Goal: Transaction & Acquisition: Purchase product/service

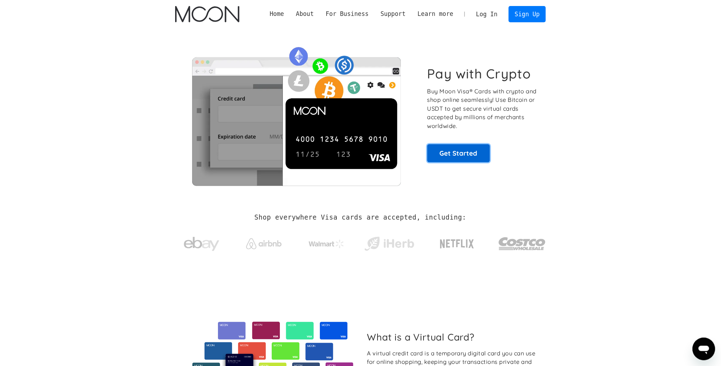
click at [468, 152] on link "Get Started" at bounding box center [458, 153] width 63 height 18
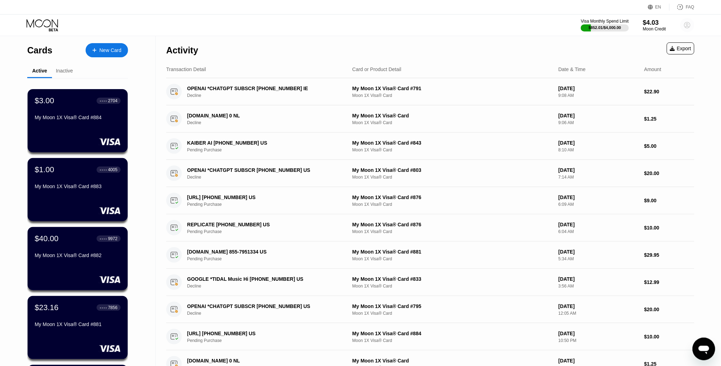
click at [689, 21] on circle at bounding box center [688, 25] width 14 height 14
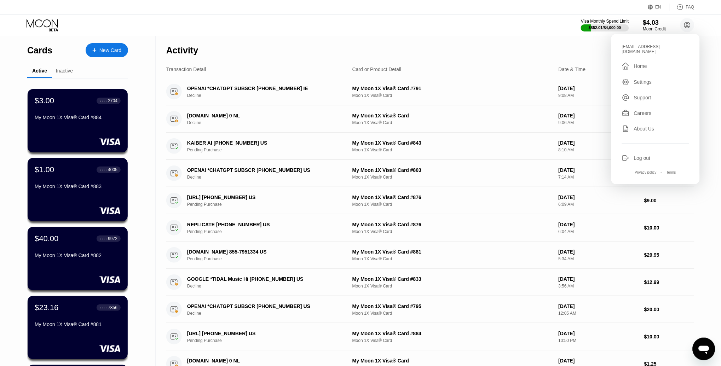
click at [635, 78] on div "Settings" at bounding box center [655, 82] width 67 height 8
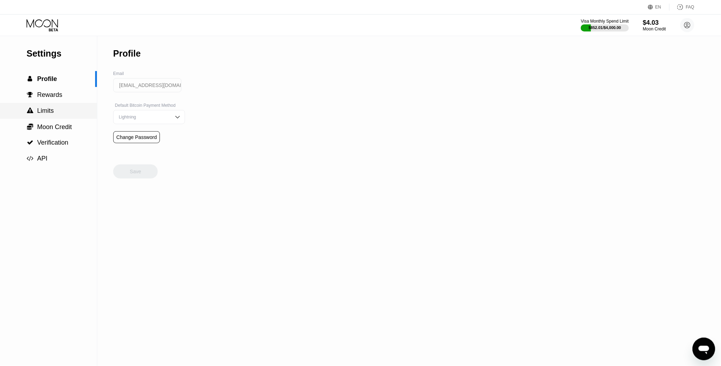
click at [58, 111] on div " Limits" at bounding box center [48, 110] width 97 height 7
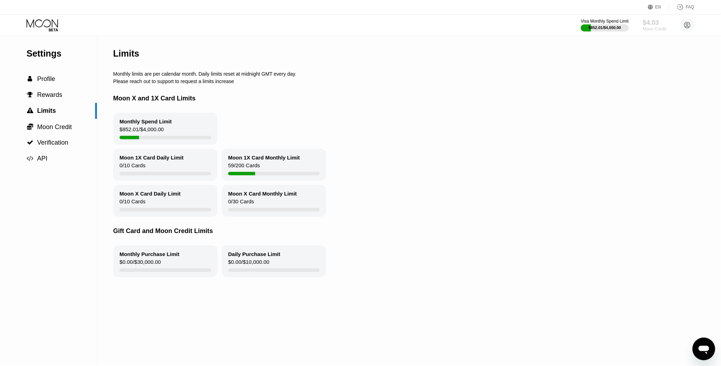
click at [653, 23] on div "$4.03" at bounding box center [655, 22] width 24 height 7
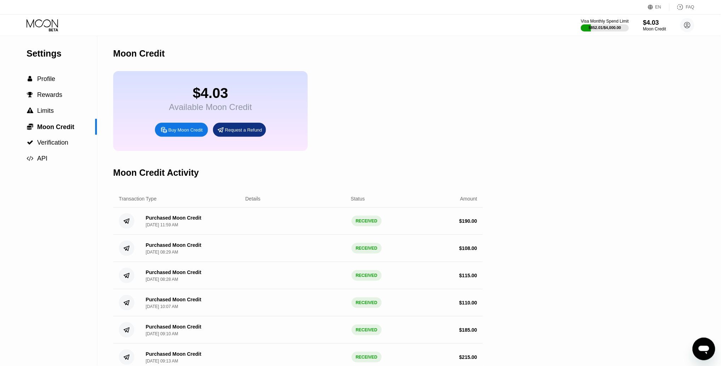
click at [174, 131] on div "Buy Moon Credit" at bounding box center [185, 130] width 34 height 6
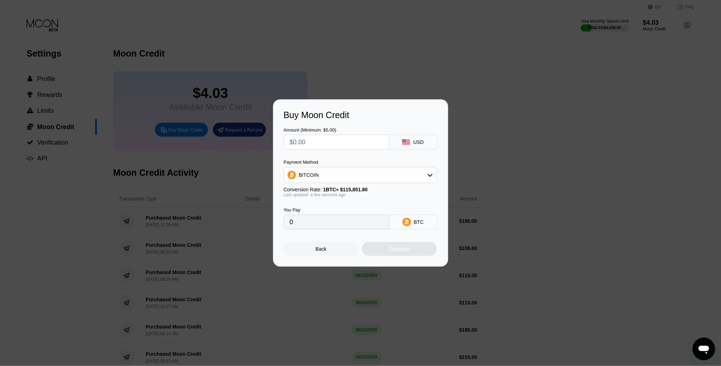
click at [329, 140] on input "text" at bounding box center [337, 142] width 94 height 14
type input "$2"
type input "0.00001727"
type input "$25"
type input "0.00021580"
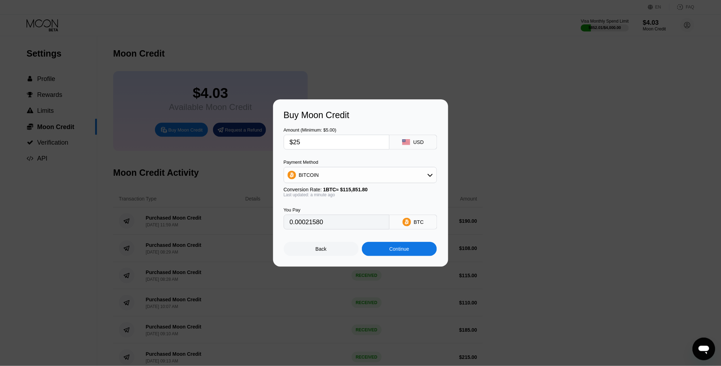
type input "$259"
type input "0.00223562"
type input "$259"
click at [343, 173] on div "BITCOIN" at bounding box center [360, 175] width 153 height 14
click at [318, 211] on span "USDT on TRON" at bounding box center [319, 210] width 36 height 6
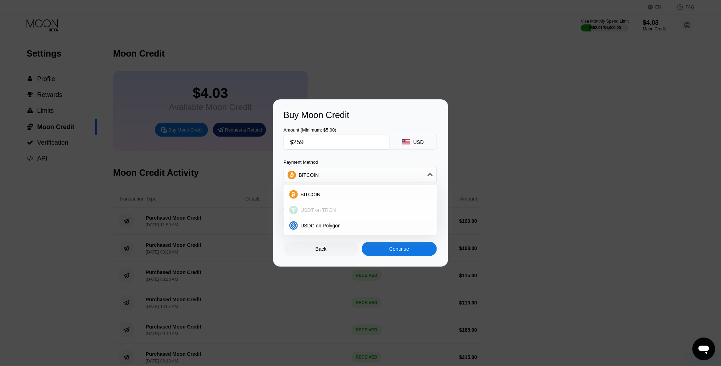
type input "261.62"
click at [407, 249] on div "Continue" at bounding box center [400, 249] width 20 height 6
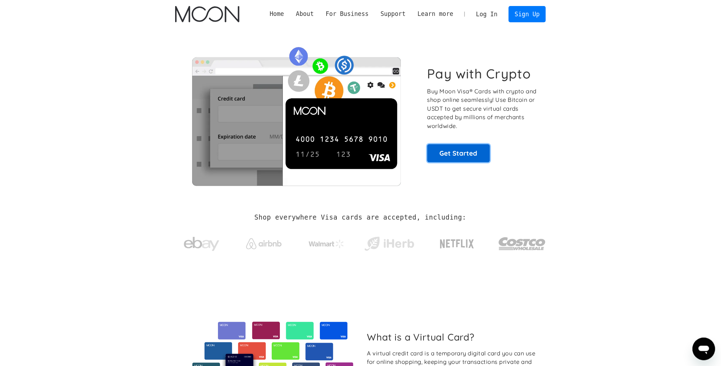
click at [471, 155] on link "Get Started" at bounding box center [458, 153] width 63 height 18
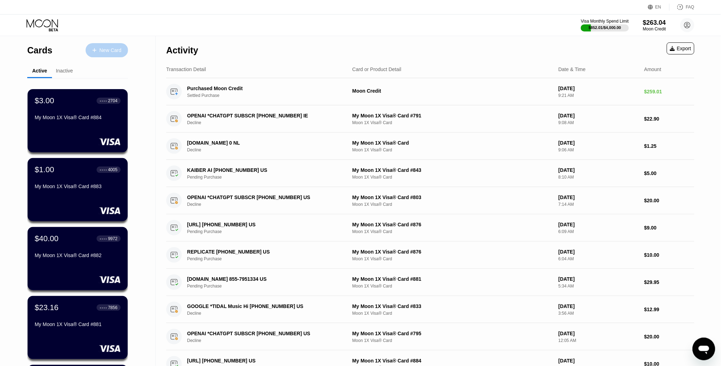
click at [117, 45] on div "New Card" at bounding box center [107, 50] width 42 height 14
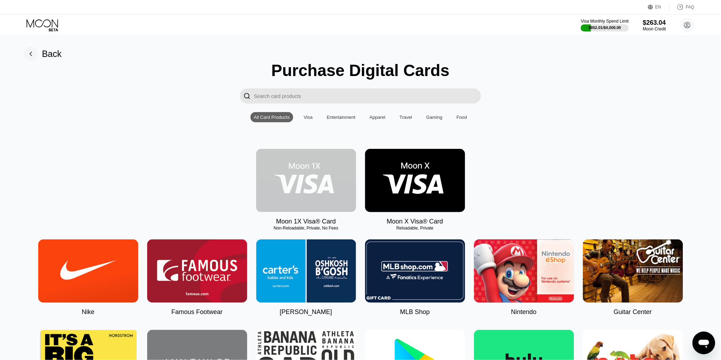
click at [333, 165] on img at bounding box center [306, 180] width 100 height 63
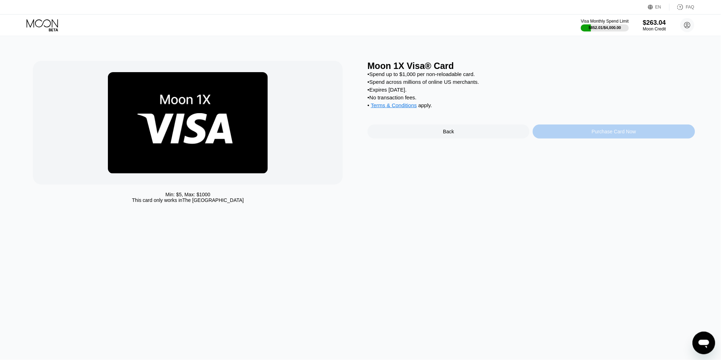
click at [579, 127] on div "Purchase Card Now" at bounding box center [614, 132] width 162 height 14
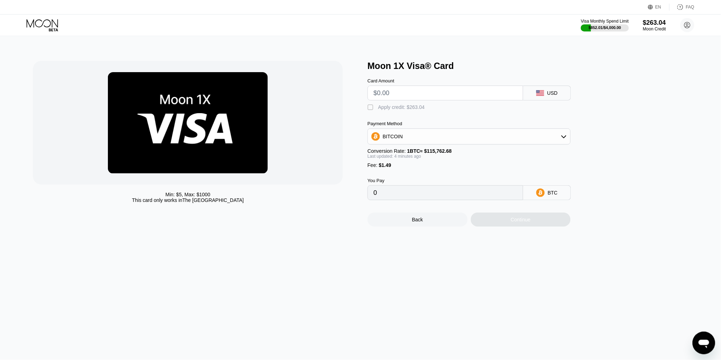
click at [405, 96] on input "text" at bounding box center [446, 93] width 144 height 14
type input "$1"
type input "0.00002151"
type input "$10"
type input "0.00009925"
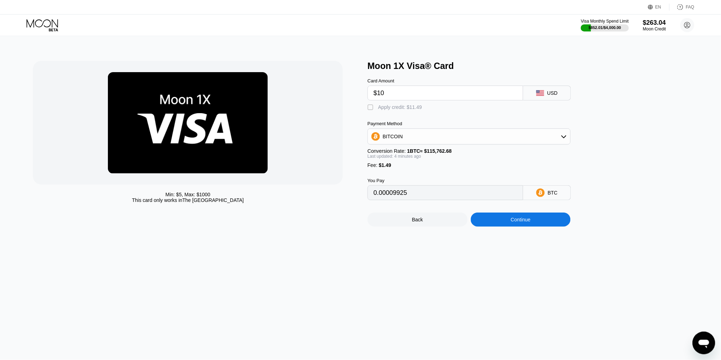
type input "$10"
click at [411, 107] on div "Apply credit: $11.49" at bounding box center [400, 107] width 44 height 6
type input "0"
click at [523, 215] on div "Continue" at bounding box center [521, 220] width 100 height 14
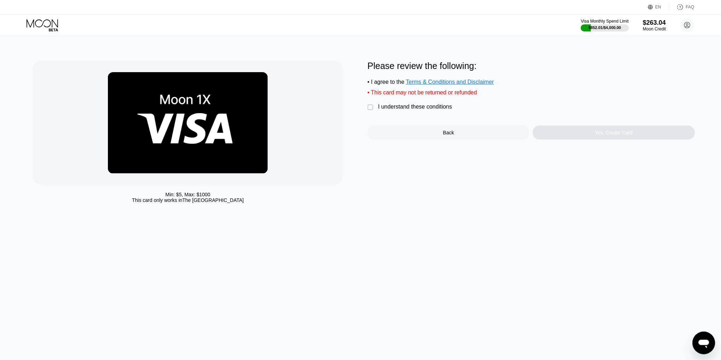
click at [434, 106] on div "I understand these conditions" at bounding box center [415, 107] width 74 height 6
click at [578, 136] on div "Yes, Create Card" at bounding box center [614, 133] width 162 height 14
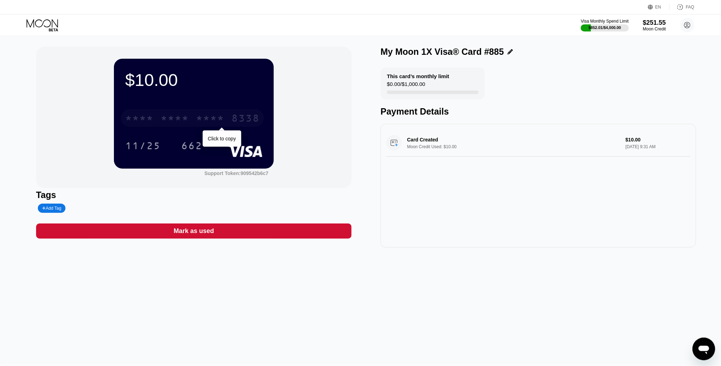
click at [200, 118] on div "* * * *" at bounding box center [210, 119] width 28 height 11
click at [50, 25] on icon at bounding box center [43, 25] width 33 height 12
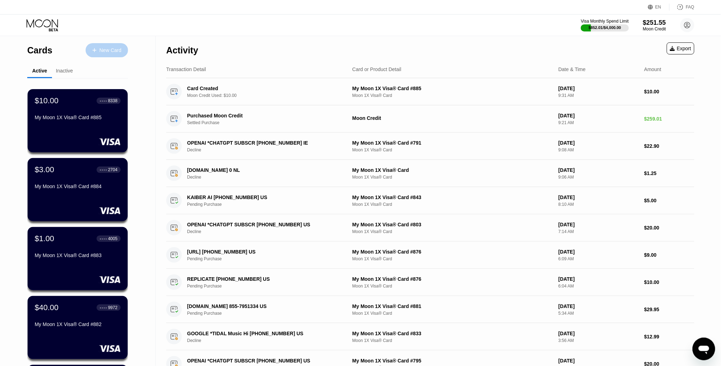
click at [105, 51] on div "New Card" at bounding box center [110, 50] width 22 height 6
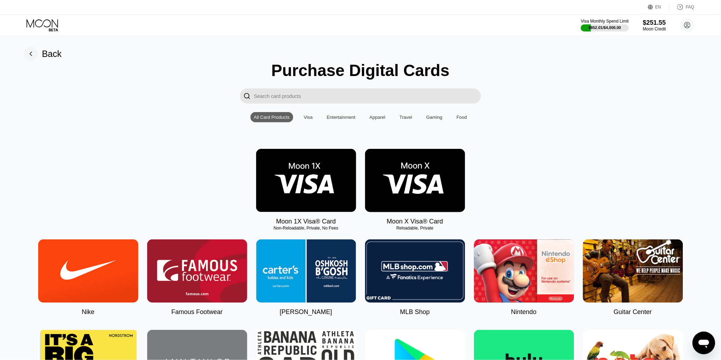
click at [304, 170] on img at bounding box center [306, 180] width 100 height 63
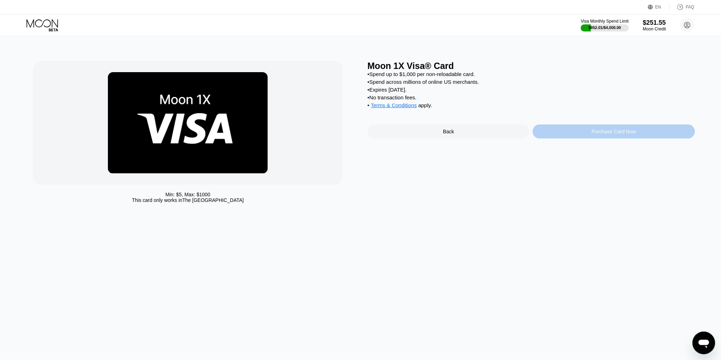
click at [574, 127] on div "Purchase Card Now" at bounding box center [614, 132] width 162 height 14
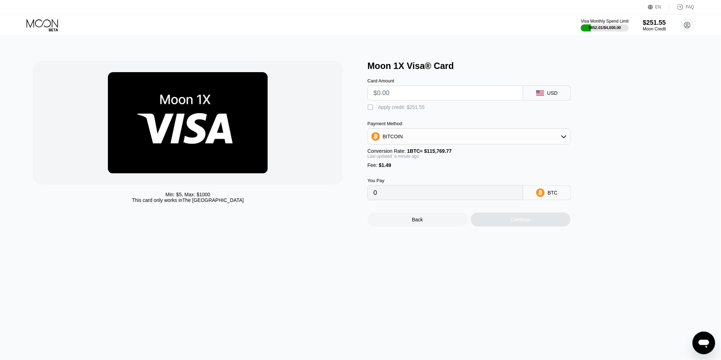
click at [413, 99] on input "text" at bounding box center [446, 93] width 144 height 14
type input "$10"
type input "0.00009925"
type input "$10"
click at [403, 103] on div " Apply credit: $11.49" at bounding box center [481, 106] width 226 height 11
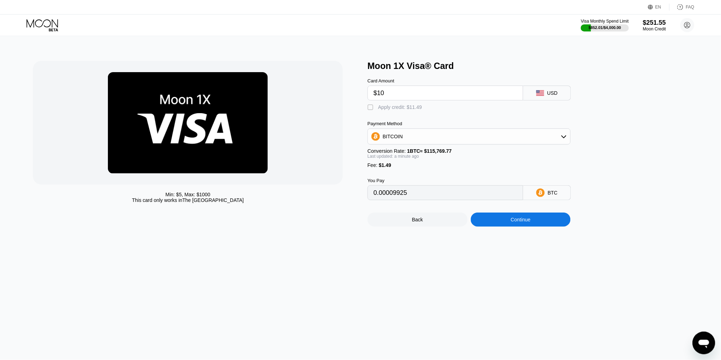
click at [413, 105] on div "Apply credit: $11.49" at bounding box center [400, 107] width 44 height 6
type input "0"
click at [534, 224] on div "Continue" at bounding box center [521, 220] width 100 height 14
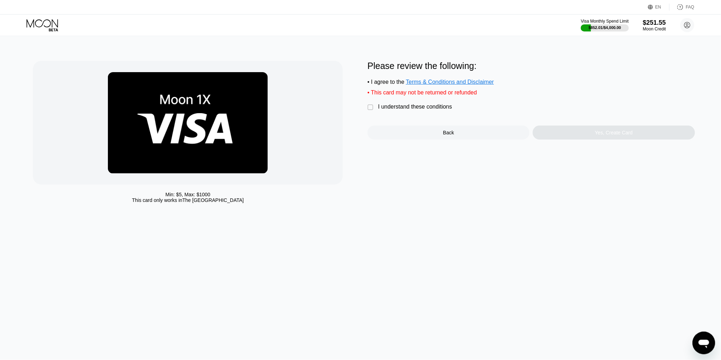
click at [406, 107] on div "I understand these conditions" at bounding box center [415, 107] width 74 height 6
click at [592, 127] on div "Yes, Create Card" at bounding box center [614, 133] width 162 height 14
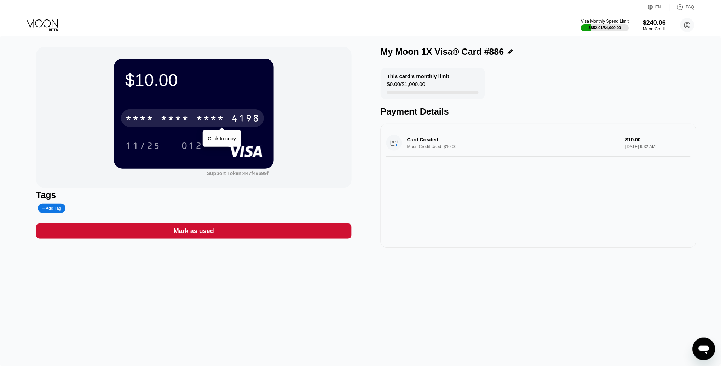
click at [238, 119] on div "4198" at bounding box center [245, 119] width 28 height 11
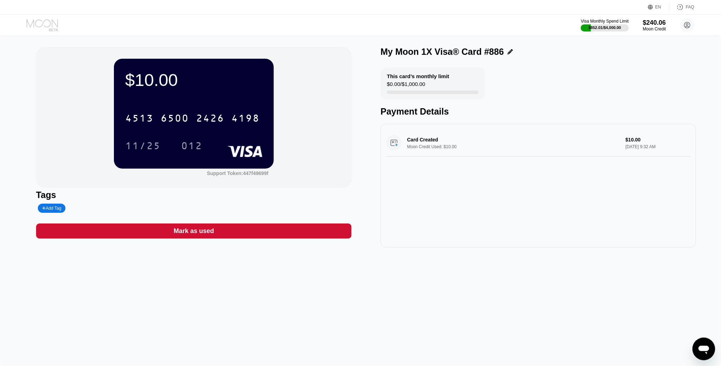
click at [45, 25] on icon at bounding box center [43, 25] width 33 height 12
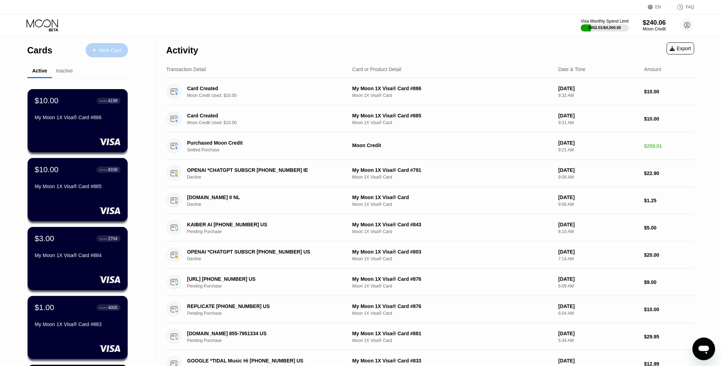
click at [100, 50] on div "New Card" at bounding box center [110, 50] width 22 height 6
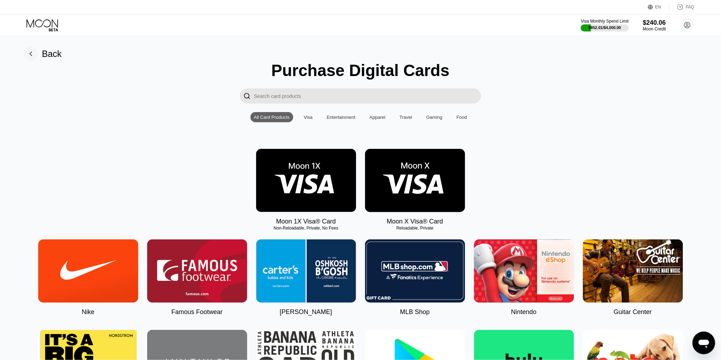
click at [326, 174] on img at bounding box center [306, 180] width 100 height 63
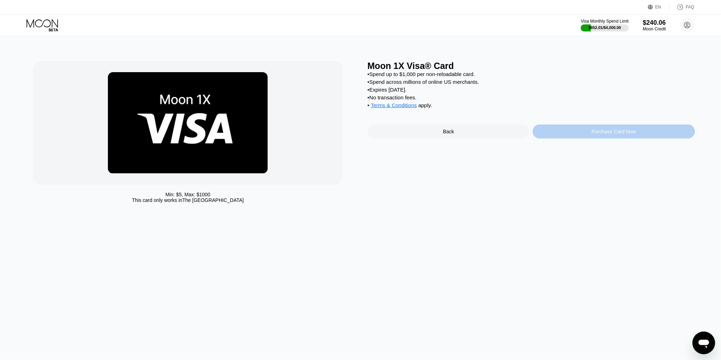
click at [584, 133] on div "Purchase Card Now" at bounding box center [614, 132] width 162 height 14
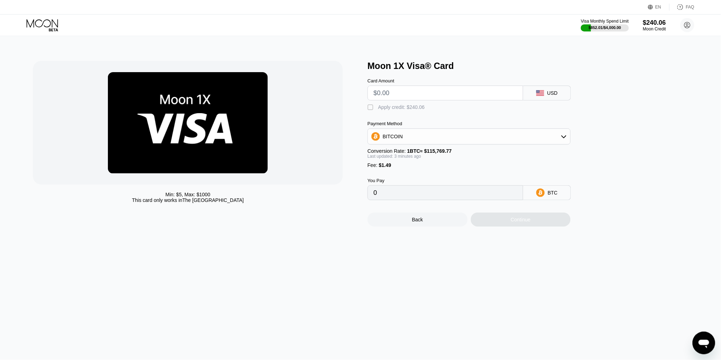
click at [390, 97] on input "text" at bounding box center [446, 93] width 144 height 14
type input "$1"
type input "0.00002151"
type input "$10"
type input "0.00009925"
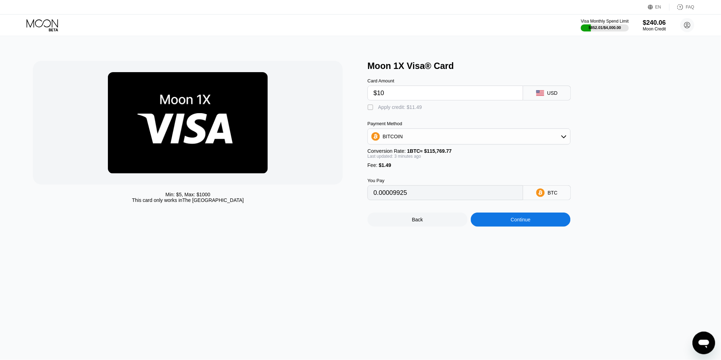
type input "$10"
click at [413, 107] on div "Apply credit: $11.49" at bounding box center [400, 107] width 44 height 6
type input "0"
click at [512, 219] on div "Continue" at bounding box center [521, 220] width 20 height 6
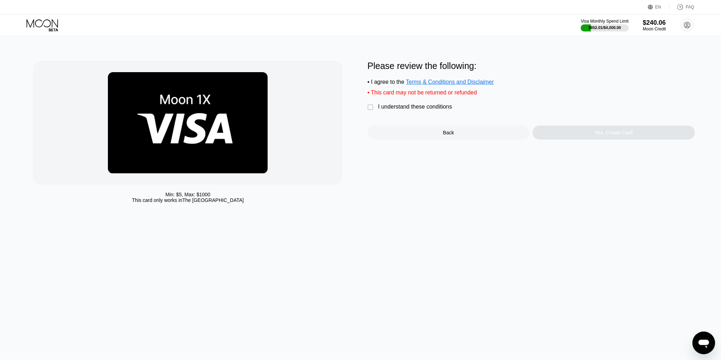
click at [411, 106] on div "I understand these conditions" at bounding box center [415, 107] width 74 height 6
click at [590, 134] on div "Yes, Create Card" at bounding box center [614, 133] width 162 height 14
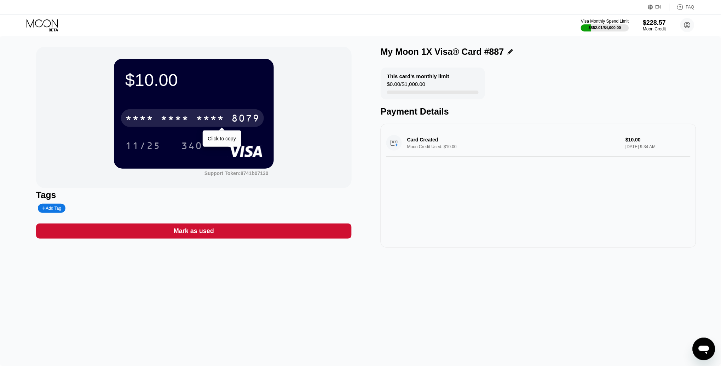
click at [227, 120] on div "* * * * * * * * * * * * 8079" at bounding box center [192, 118] width 143 height 18
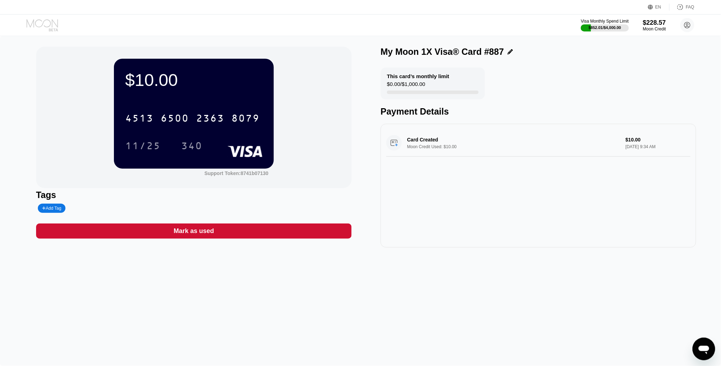
click at [48, 29] on icon at bounding box center [43, 25] width 33 height 12
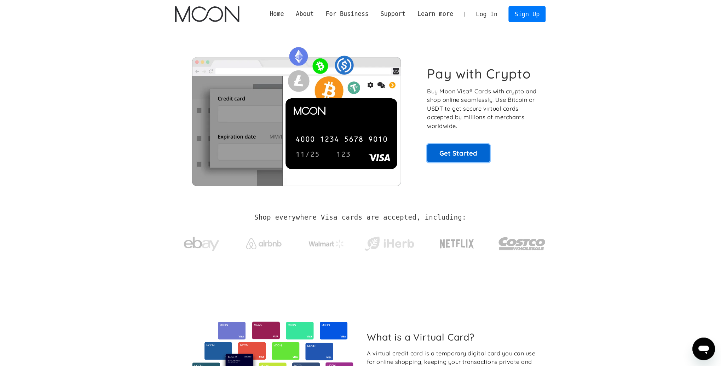
click at [474, 156] on link "Get Started" at bounding box center [458, 153] width 63 height 18
